Goal: Information Seeking & Learning: Learn about a topic

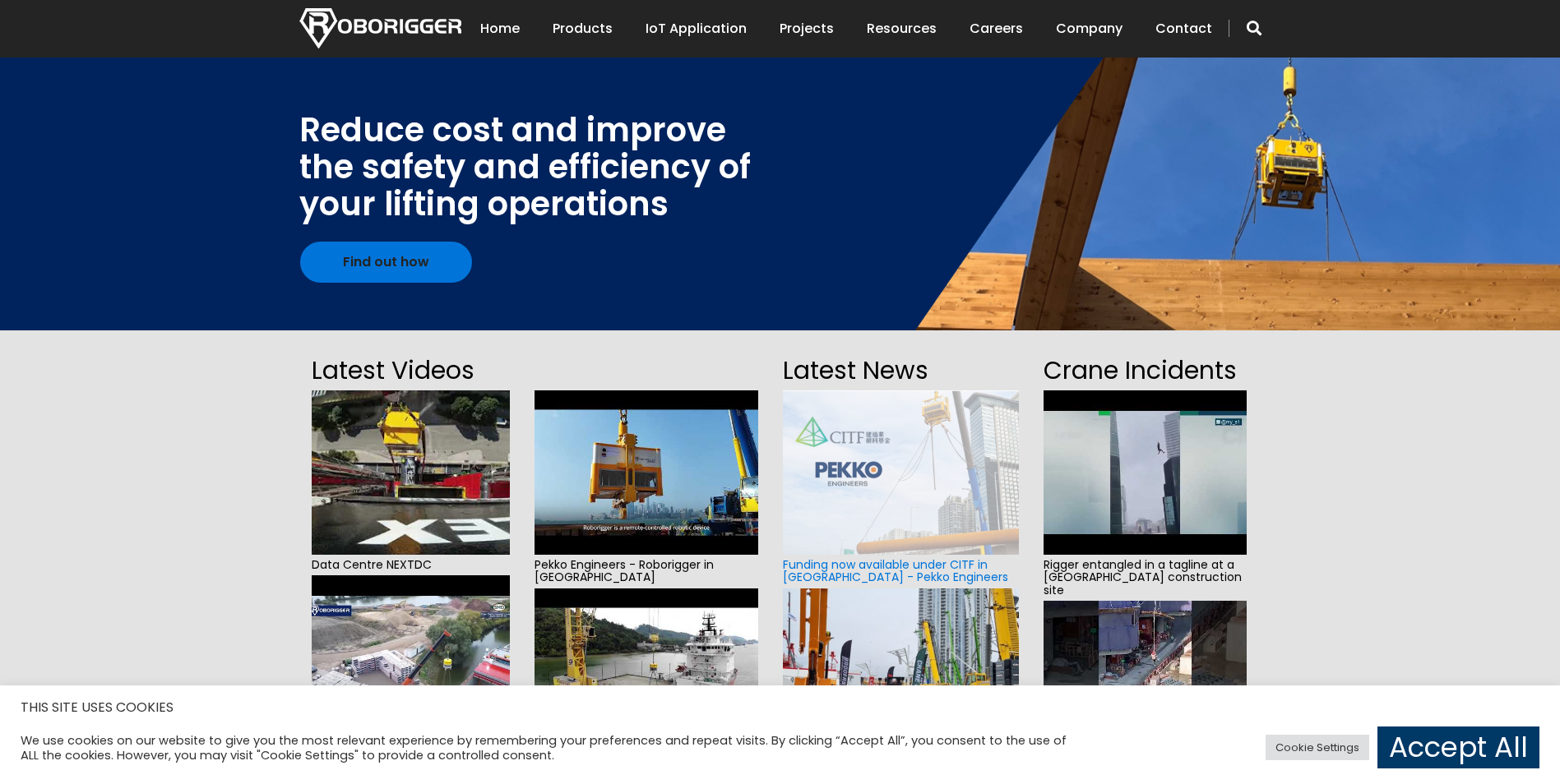
scroll to position [82, 0]
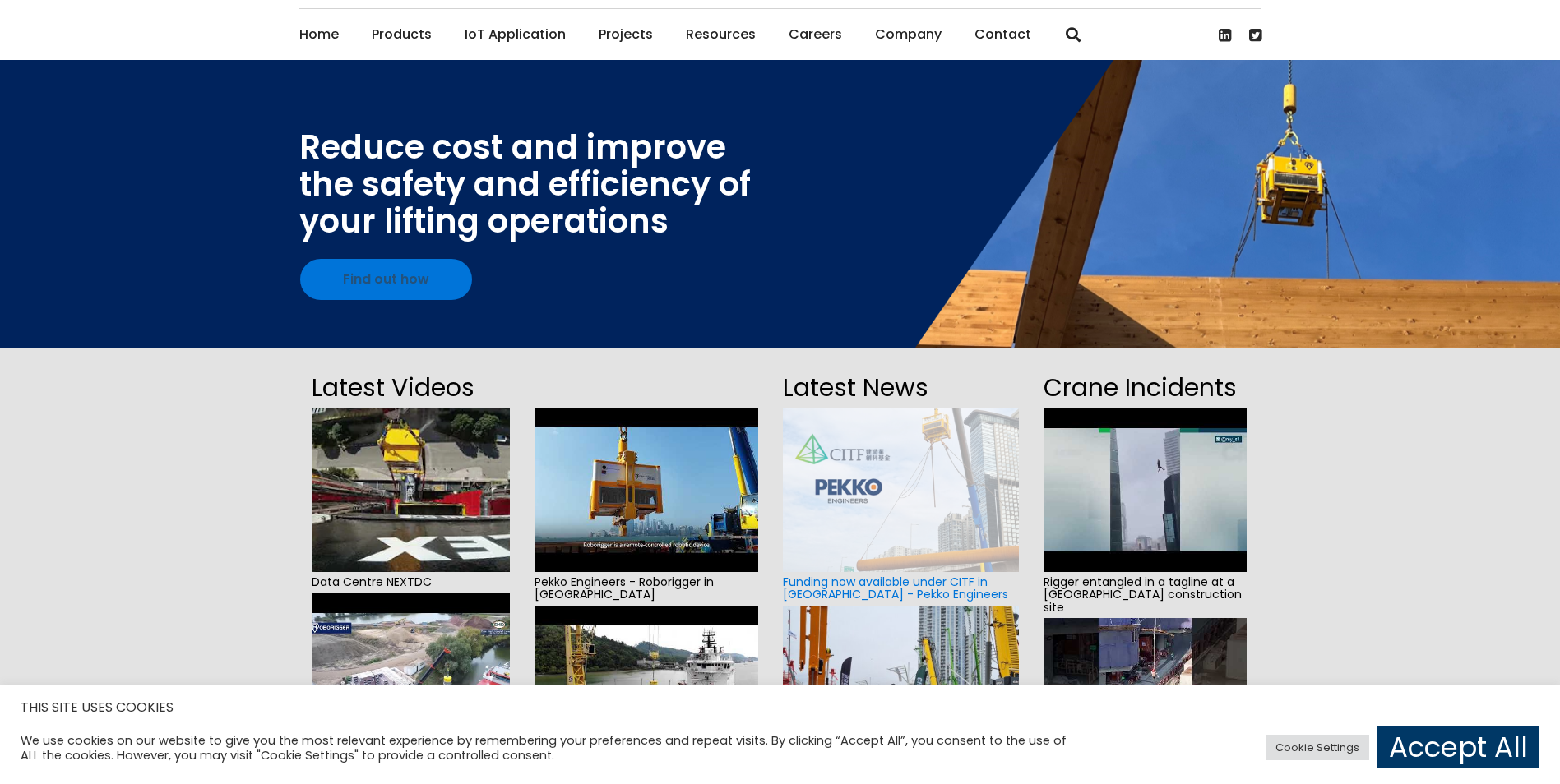
drag, startPoint x: 436, startPoint y: 280, endPoint x: 496, endPoint y: 264, distance: 62.1
click at [436, 280] on link "Find out how" at bounding box center [386, 279] width 172 height 41
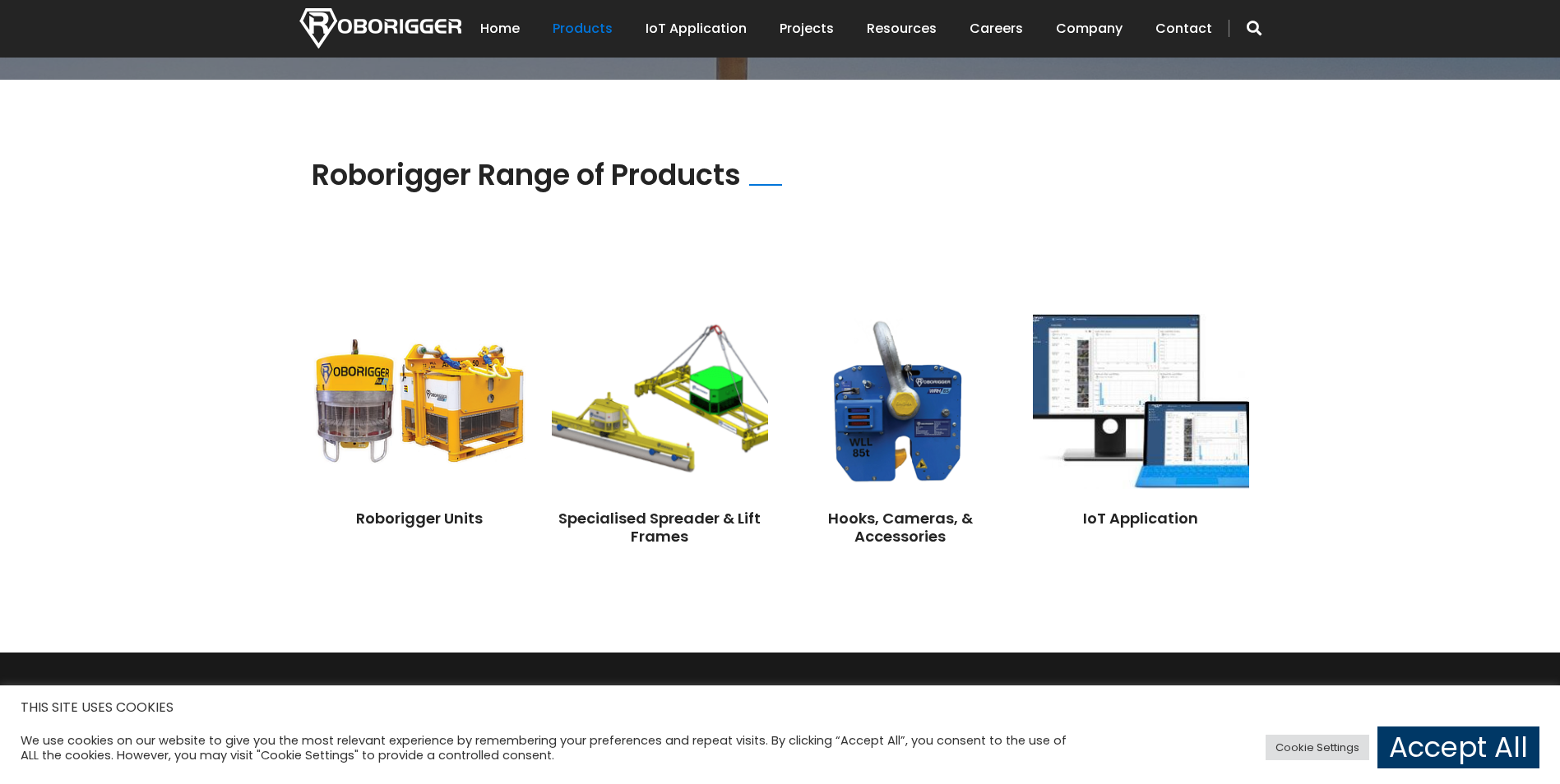
scroll to position [1068, 0]
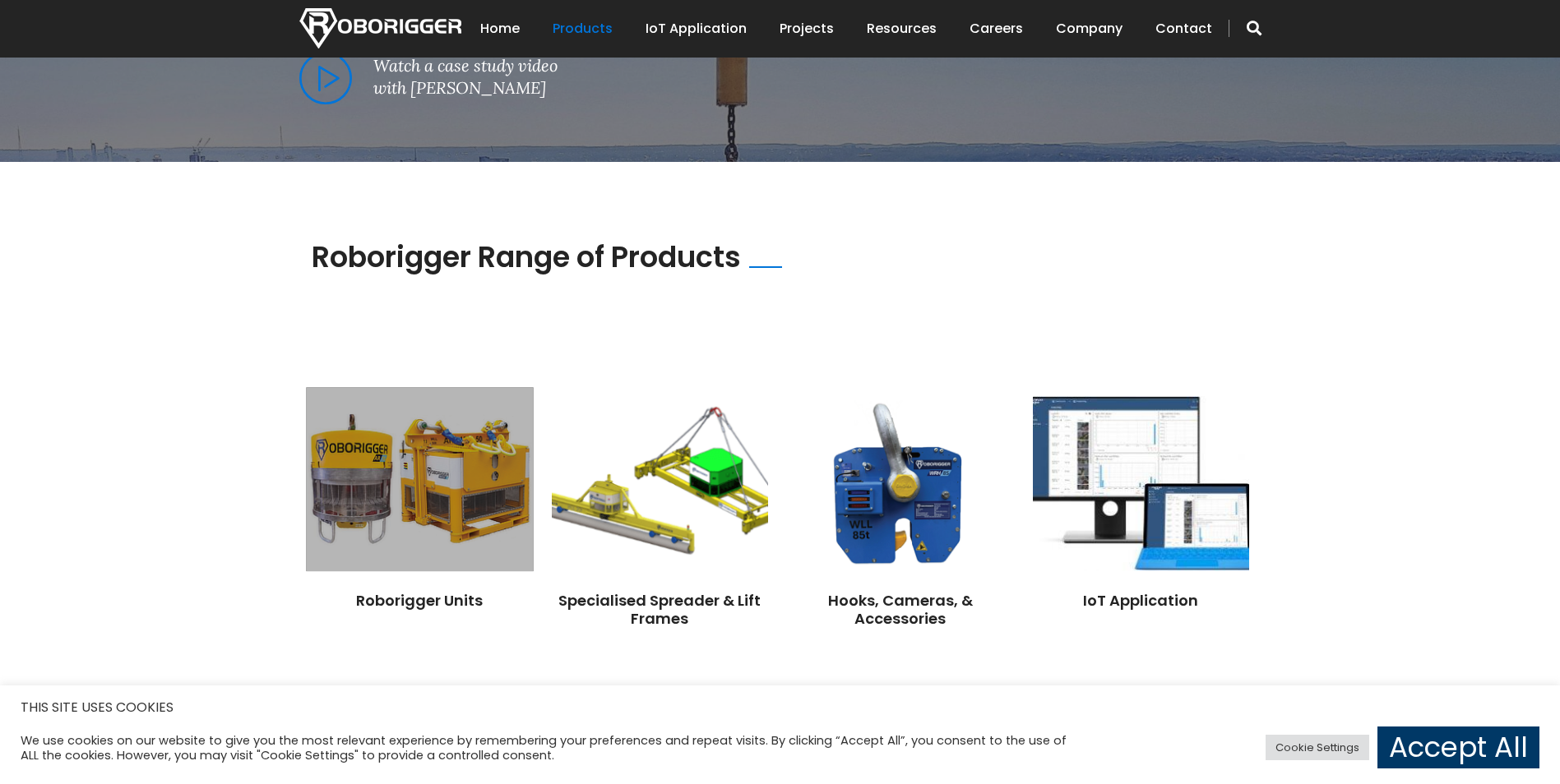
click at [439, 464] on img at bounding box center [419, 479] width 227 height 185
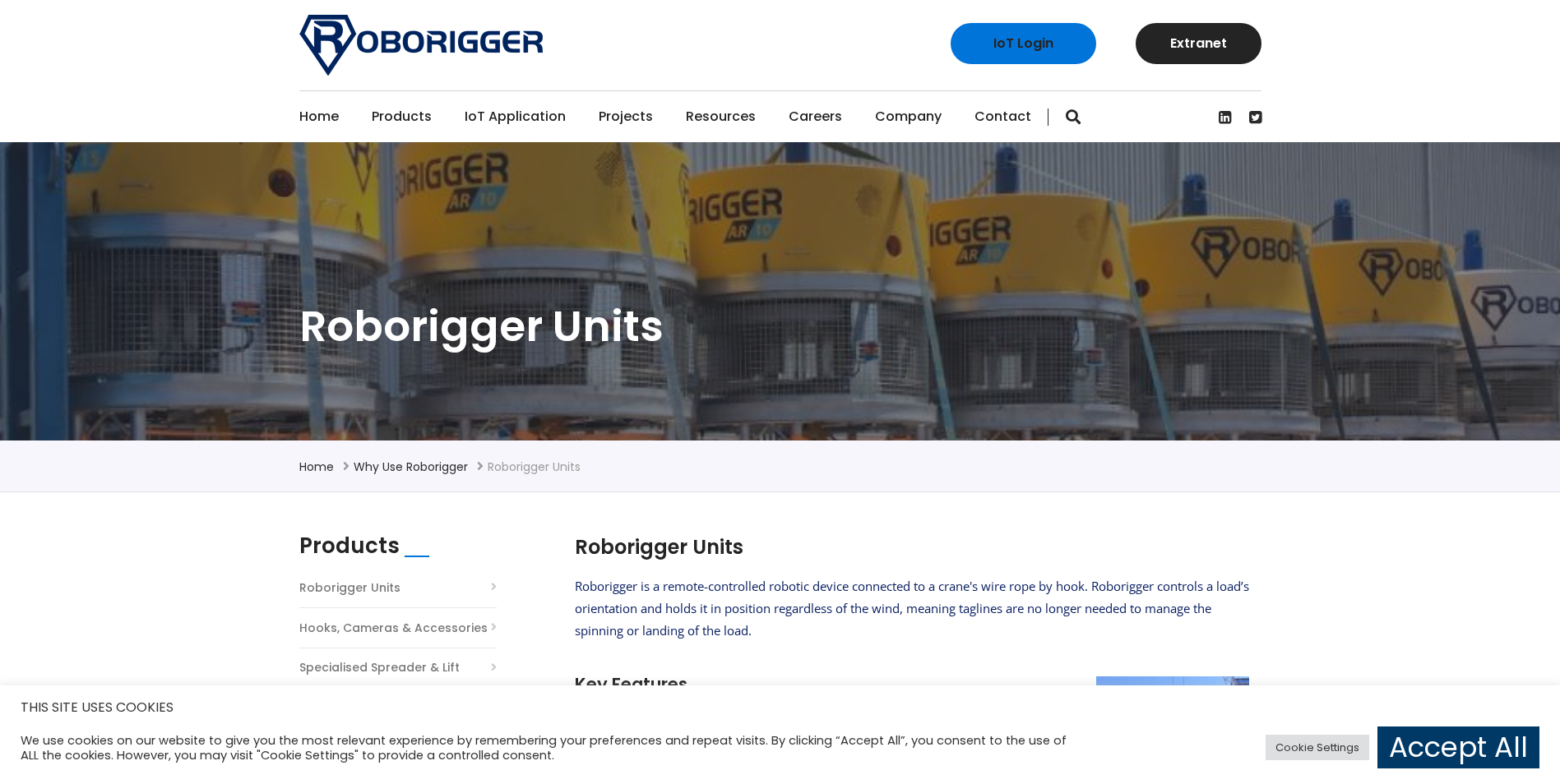
click at [314, 119] on link "Home" at bounding box center [319, 117] width 40 height 51
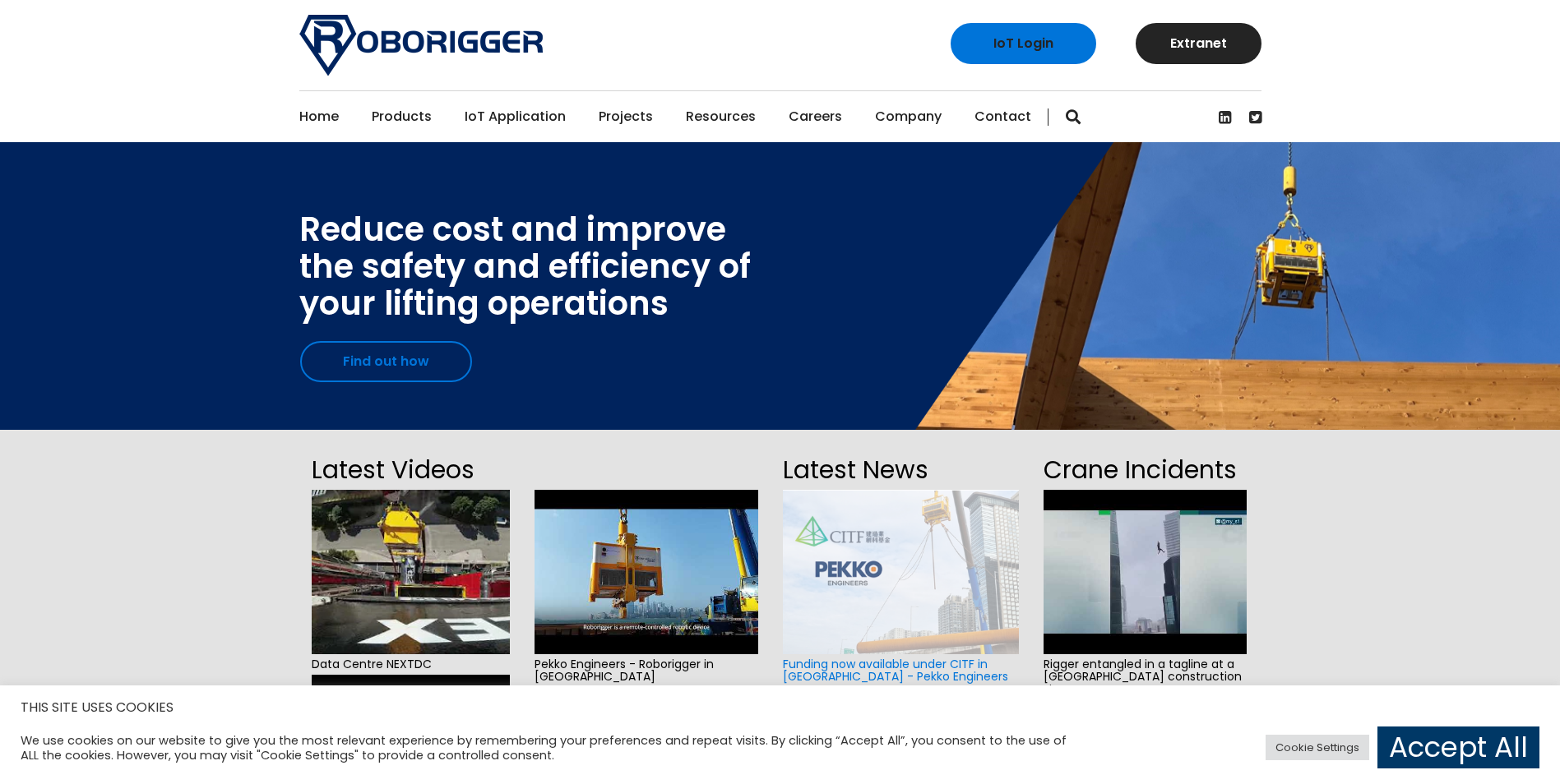
click at [351, 351] on link "Find out how" at bounding box center [386, 361] width 172 height 41
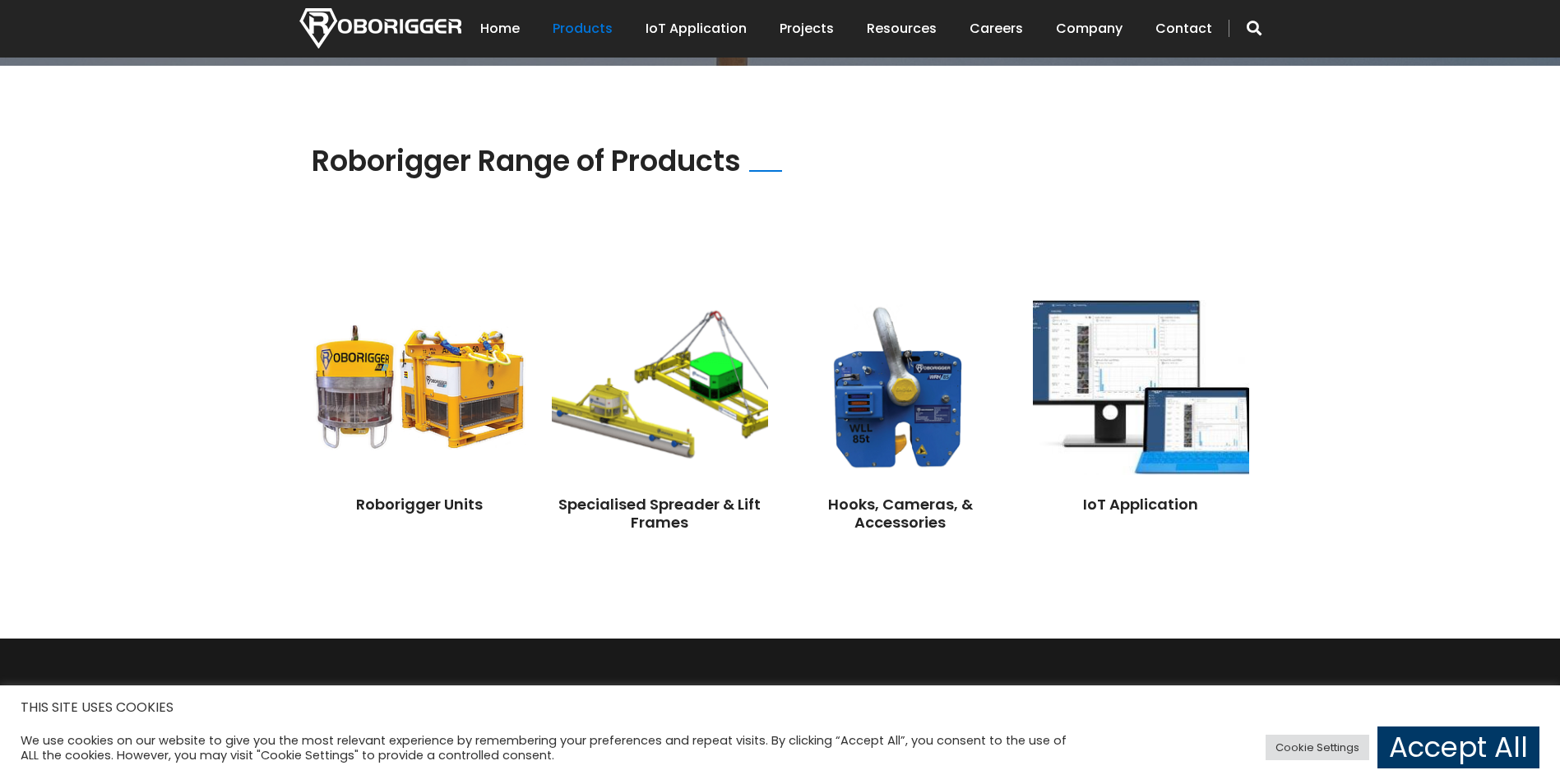
scroll to position [1101, 0]
